Goal: Navigation & Orientation: Find specific page/section

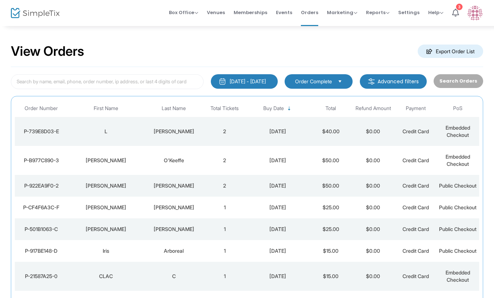
click at [101, 159] on div "[PERSON_NAME]" at bounding box center [106, 160] width 73 height 7
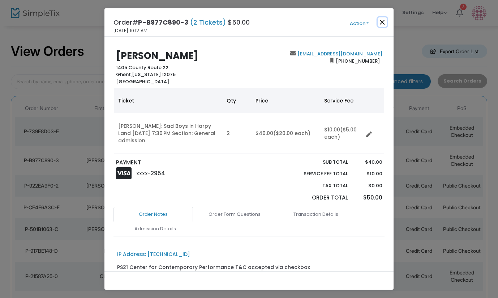
click at [382, 22] on button "Close" at bounding box center [382, 21] width 9 height 9
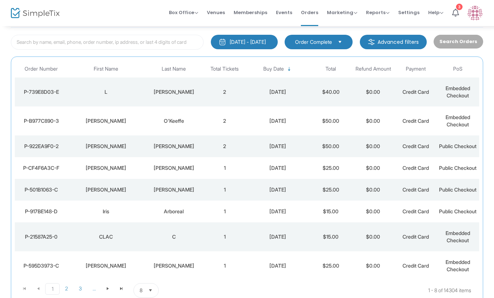
scroll to position [51, 0]
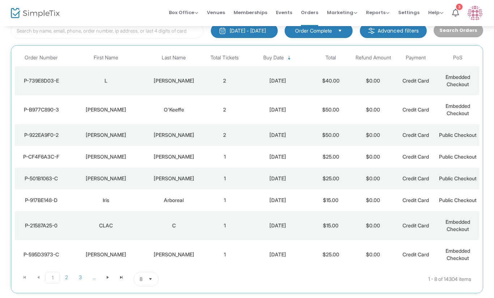
click at [168, 85] on td "[PERSON_NAME]" at bounding box center [173, 80] width 59 height 29
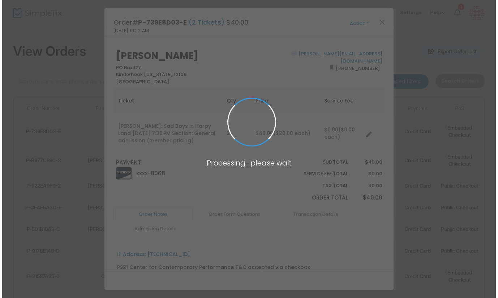
scroll to position [0, 0]
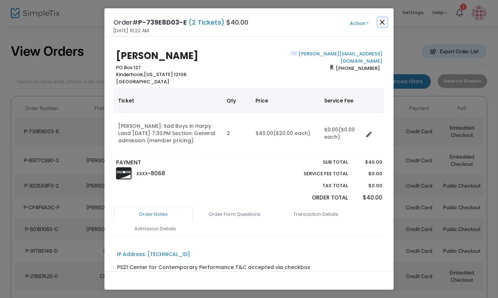
click at [381, 23] on button "Close" at bounding box center [382, 21] width 9 height 9
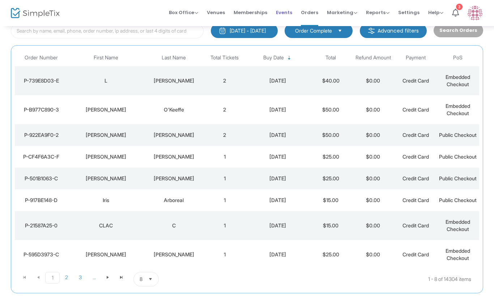
click at [292, 13] on span "Events" at bounding box center [284, 12] width 16 height 18
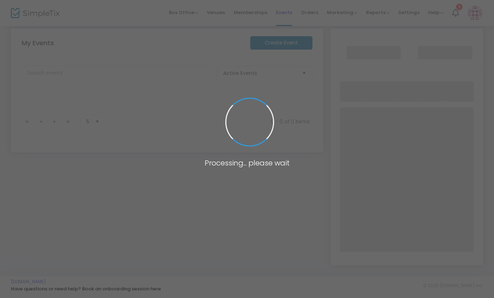
scroll to position [115, 0]
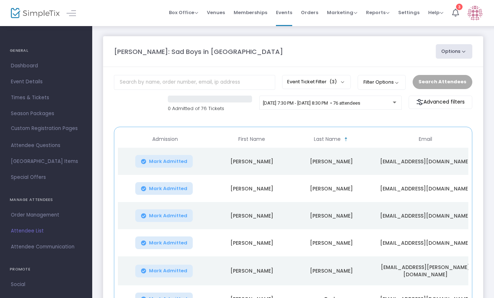
click at [315, 12] on span "Orders" at bounding box center [309, 12] width 17 height 18
